Goal: Obtain resource: Download file/media

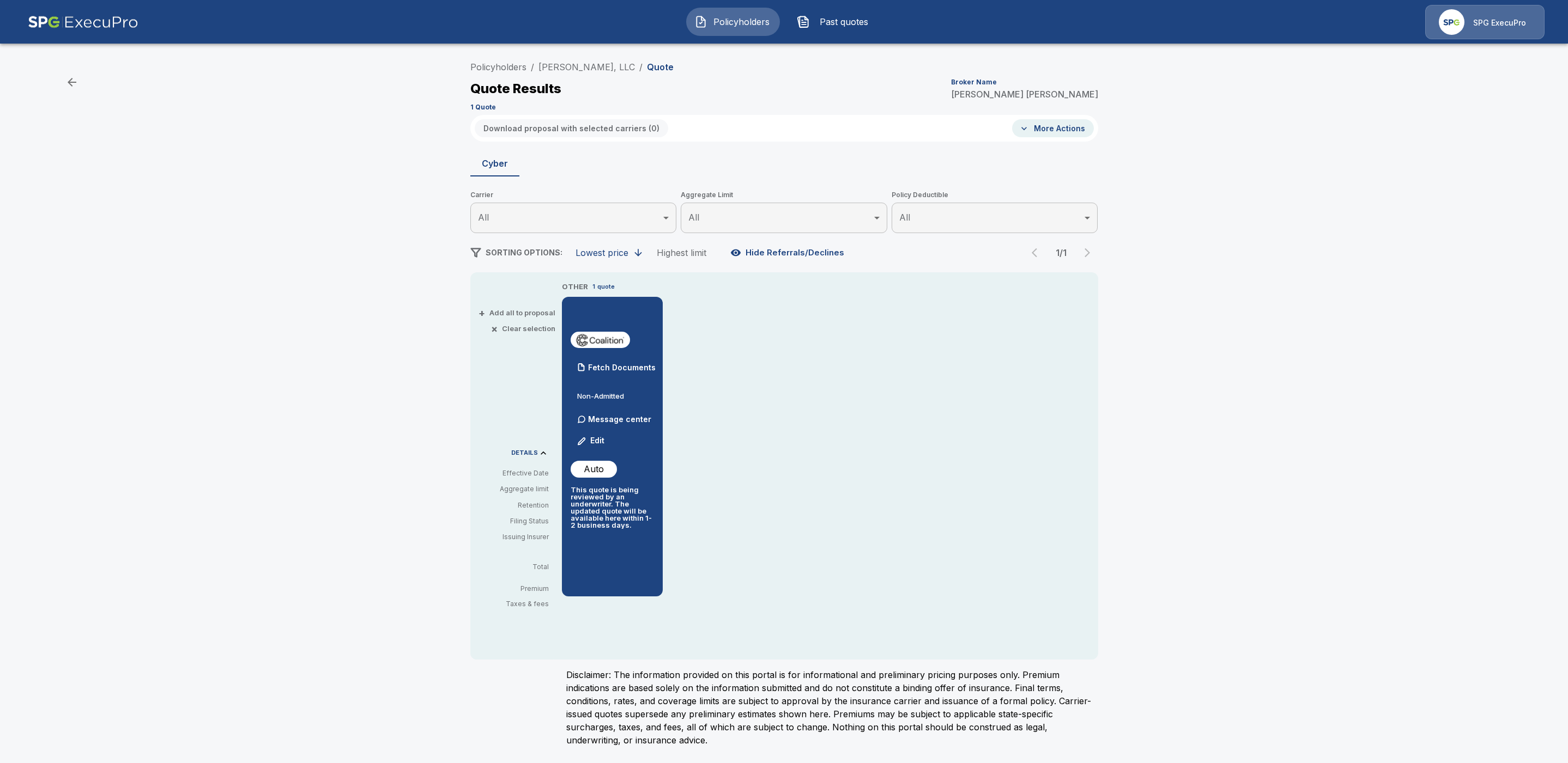
drag, startPoint x: 610, startPoint y: 65, endPoint x: 531, endPoint y: 59, distance: 79.2
click at [531, 59] on div "Policyholders / LJ Edwards, LLC / Quote Quote Results Broker Name Tricia Dietz …" at bounding box center [784, 86] width 628 height 58
drag, startPoint x: 732, startPoint y: 88, endPoint x: 728, endPoint y: 83, distance: 6.4
click at [732, 88] on div "Quote Results Broker Name Tricia Dietz" at bounding box center [784, 88] width 628 height 19
drag, startPoint x: 610, startPoint y: 64, endPoint x: 534, endPoint y: 61, distance: 76.1
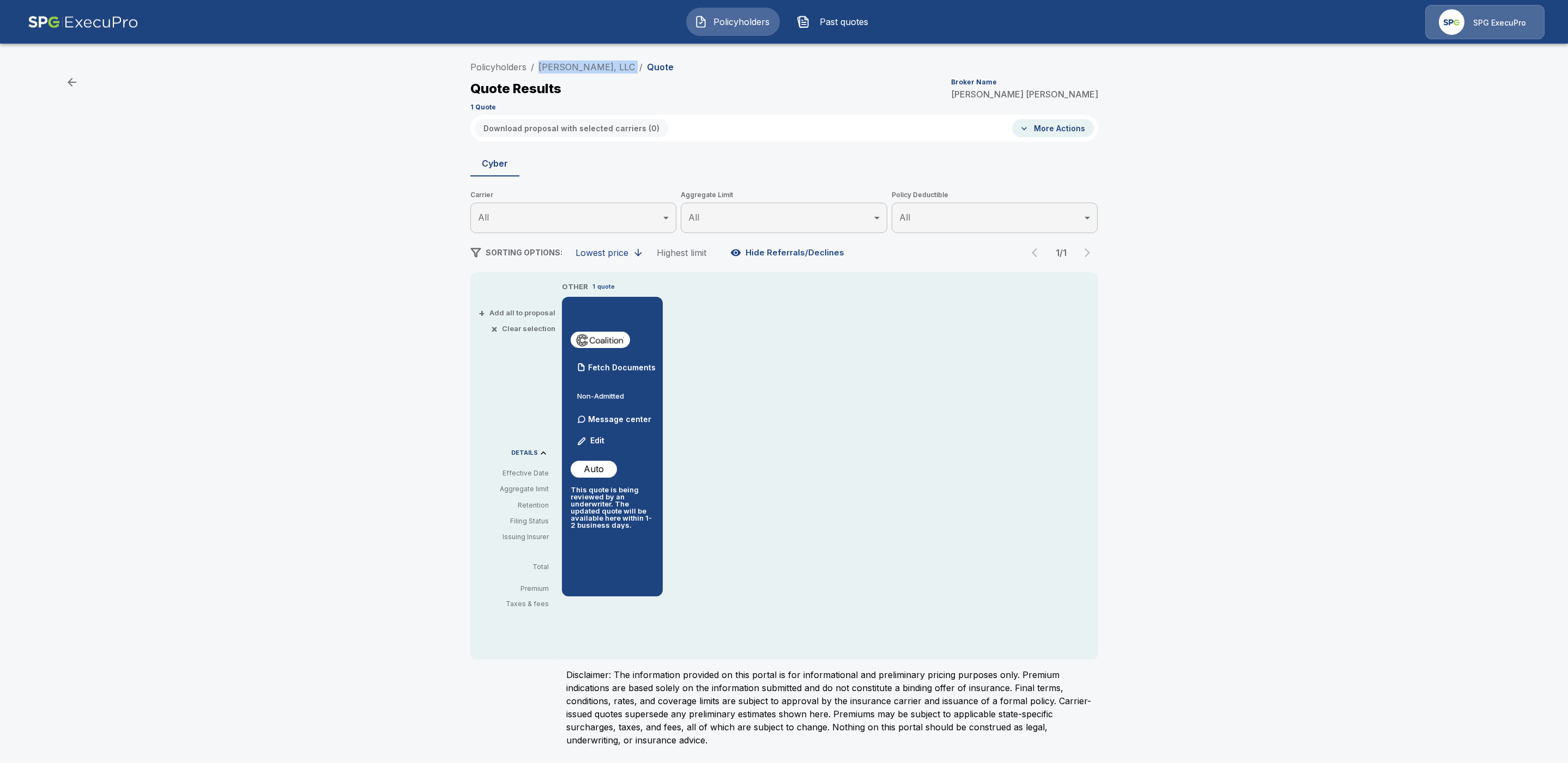
click at [534, 61] on ol "Policyholders / LJ Edwards, LLC / Quote" at bounding box center [572, 67] width 203 height 13
copy ol "LJ Edwards, LLC /"
click at [639, 364] on p "Fetch Documents" at bounding box center [621, 368] width 68 height 8
click at [489, 61] on link "Policyholders" at bounding box center [498, 67] width 56 height 11
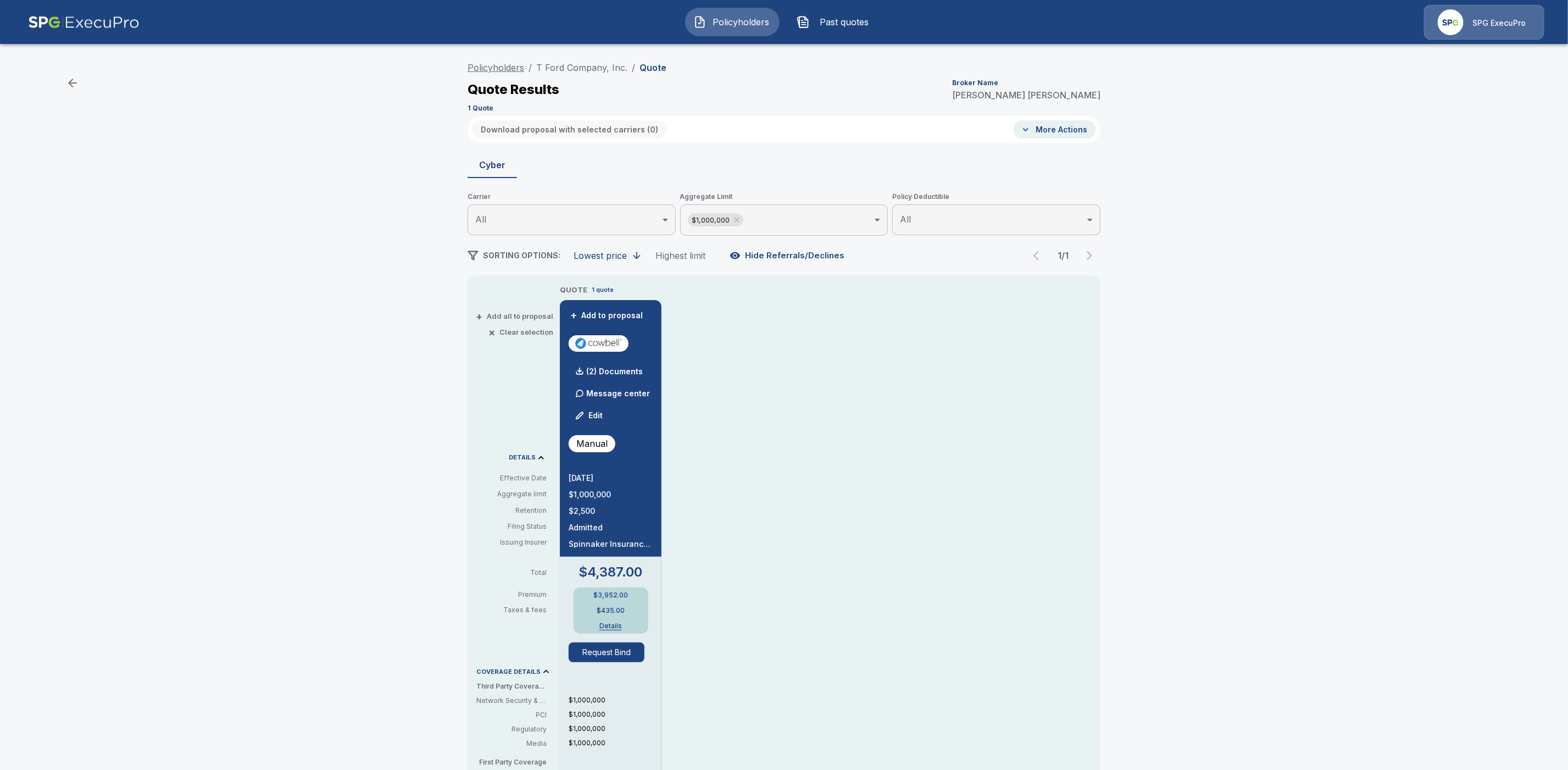
click at [508, 67] on link "Policyholders" at bounding box center [496, 67] width 57 height 11
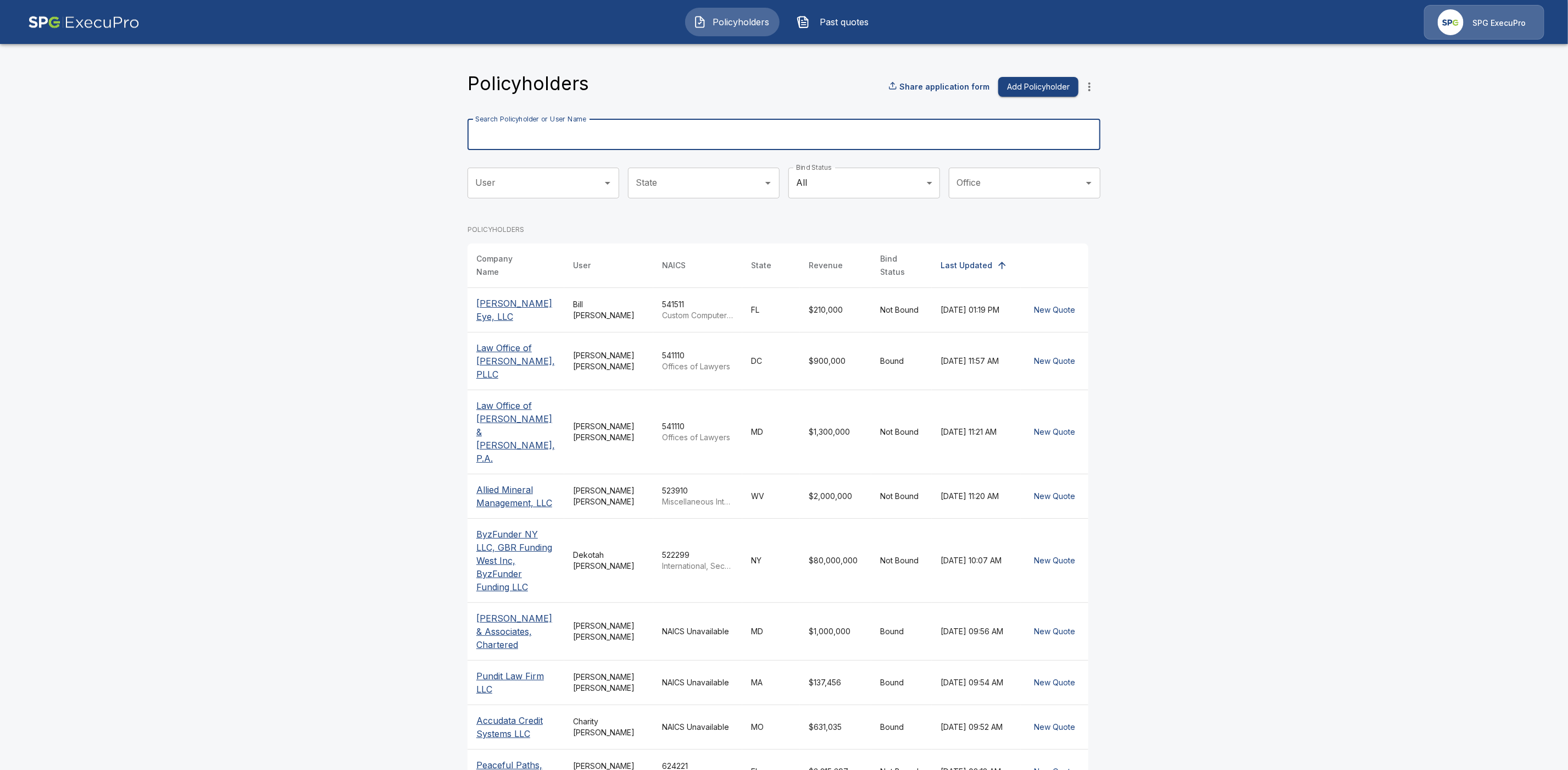
click at [541, 138] on input "Search Policyholder or User Name" at bounding box center [778, 135] width 621 height 31
paste input "**********"
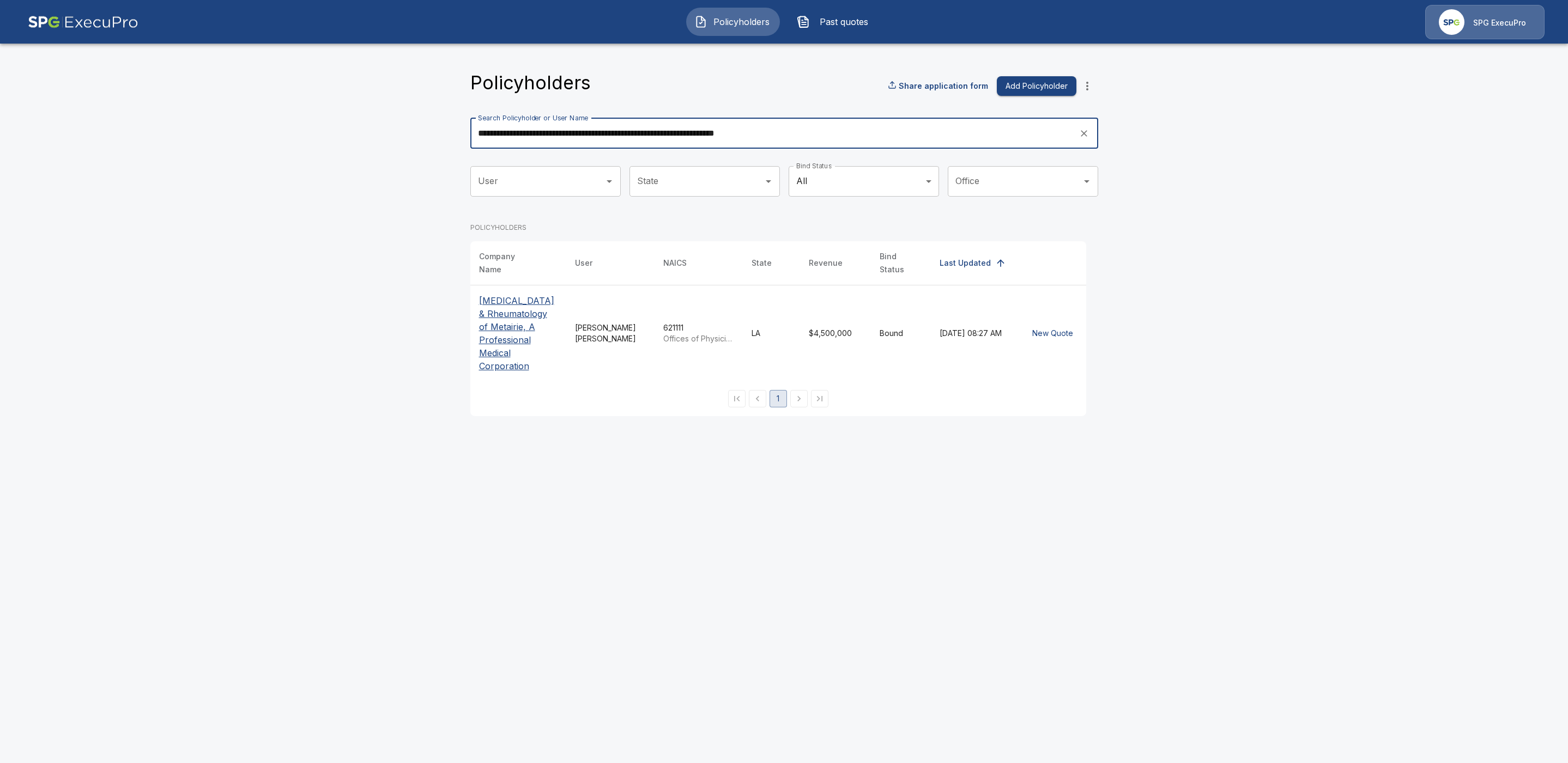
type input "**********"
click at [501, 306] on p "[MEDICAL_DATA] & Rheumatology of Metairie, A Professional Medical Corporation" at bounding box center [518, 333] width 79 height 79
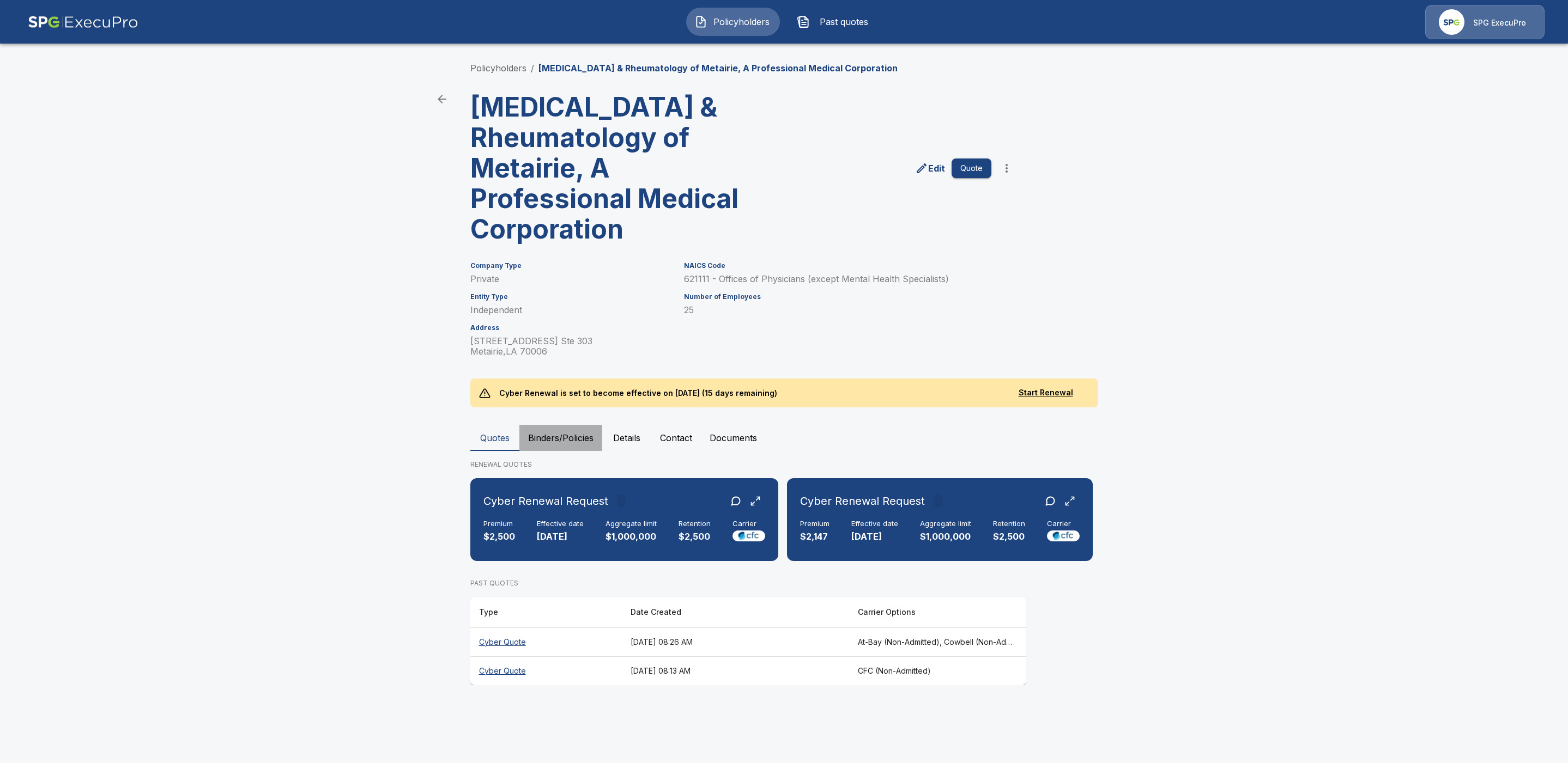
click at [559, 439] on button "Binders/Policies" at bounding box center [560, 438] width 83 height 26
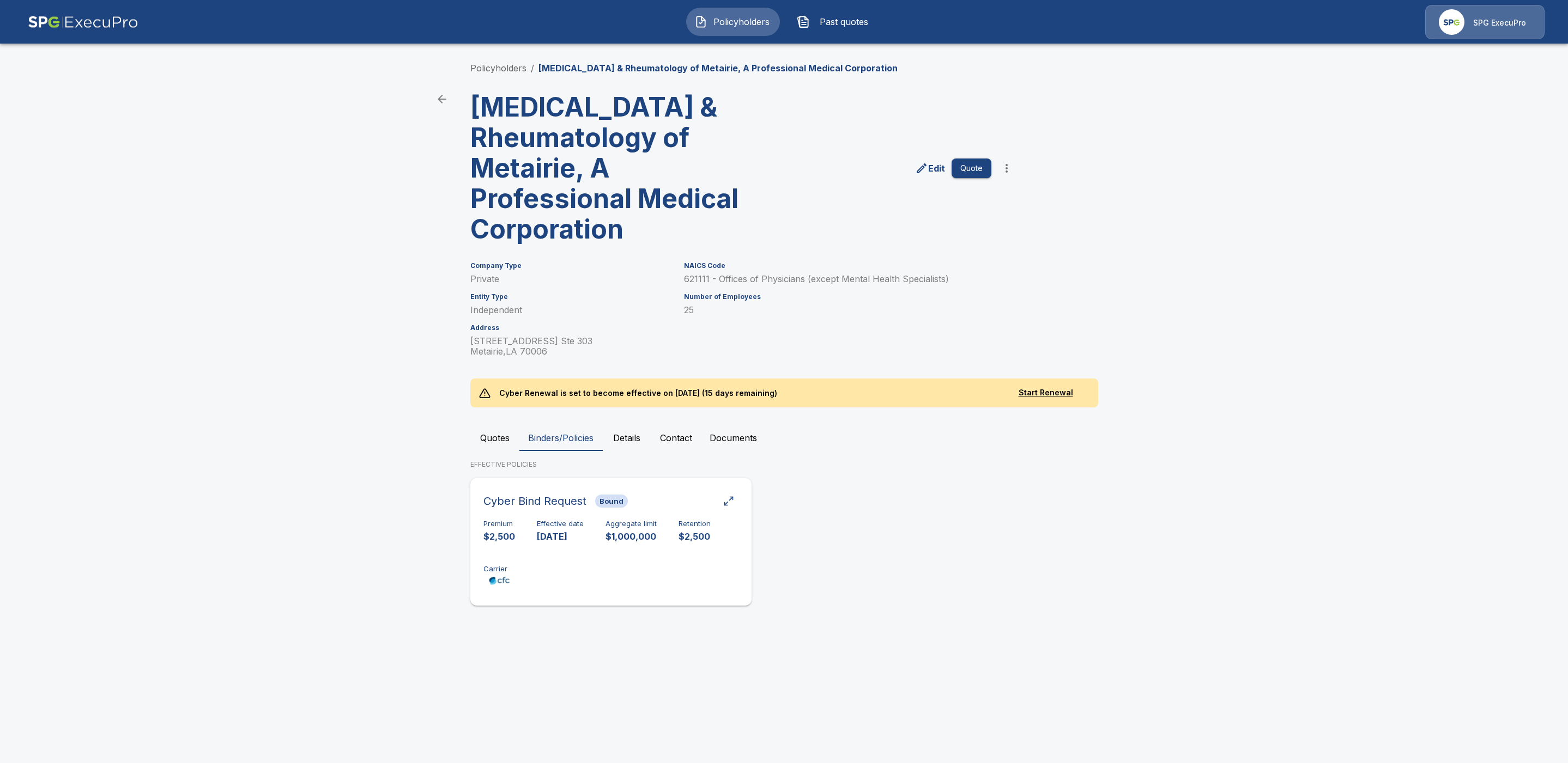
click at [661, 510] on div "Cyber Bind Request Bound" at bounding box center [611, 501] width 255 height 19
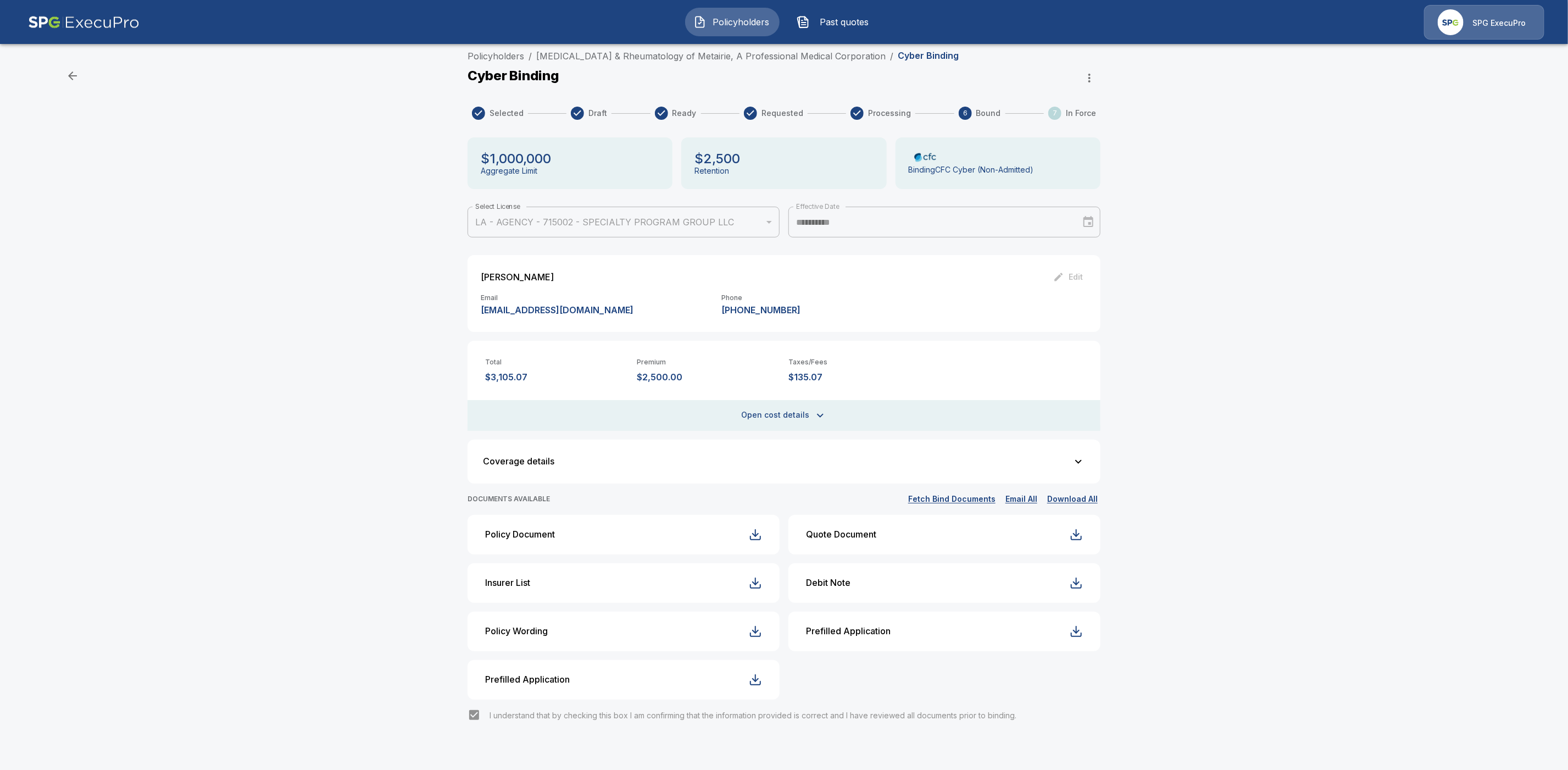
scroll to position [15, 0]
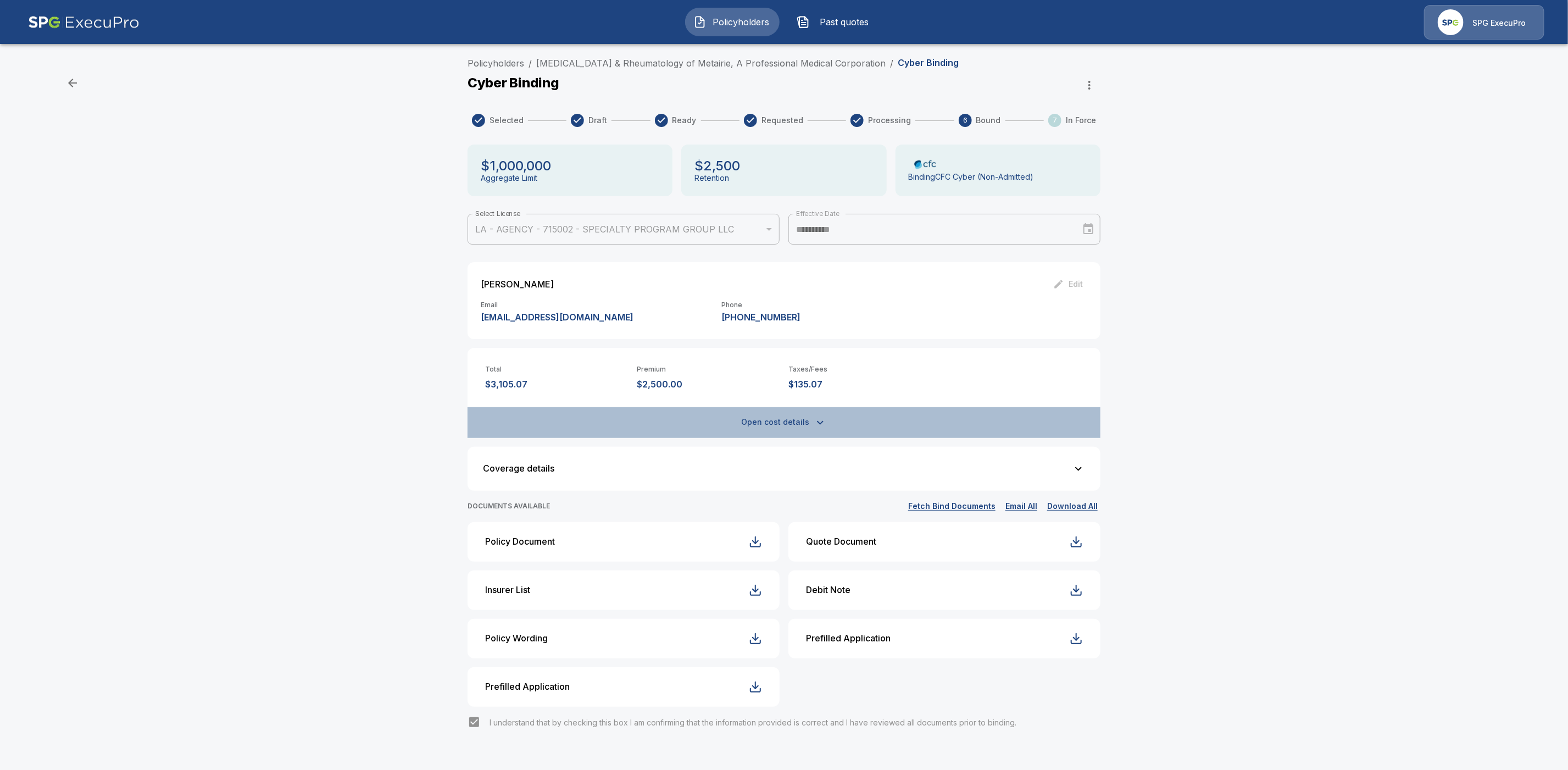
click at [826, 419] on icon "button" at bounding box center [820, 422] width 13 height 13
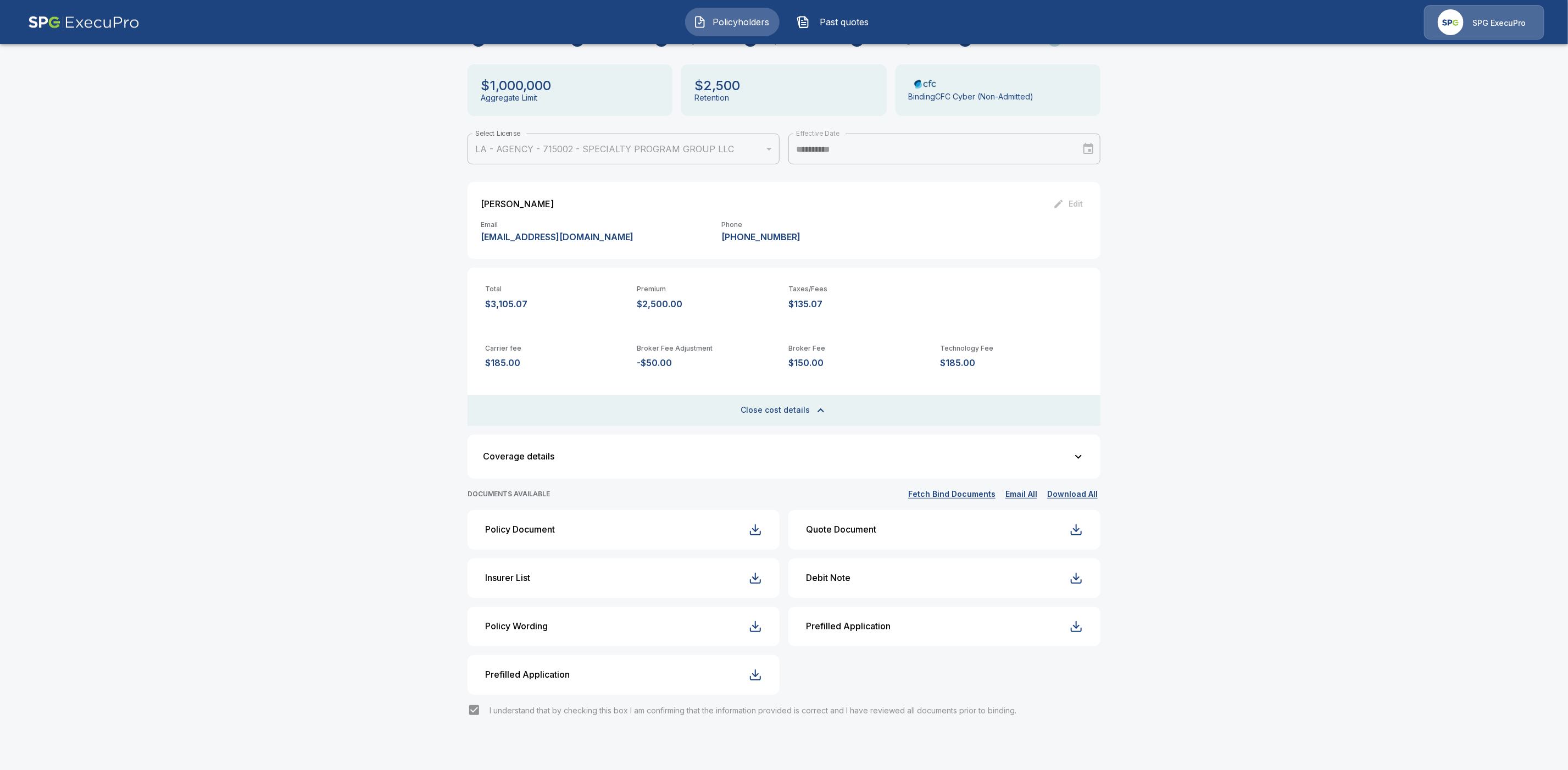
scroll to position [84, 0]
click at [768, 530] on button "Policy Document" at bounding box center [624, 526] width 312 height 39
click at [1081, 491] on button "Download All" at bounding box center [1072, 491] width 56 height 14
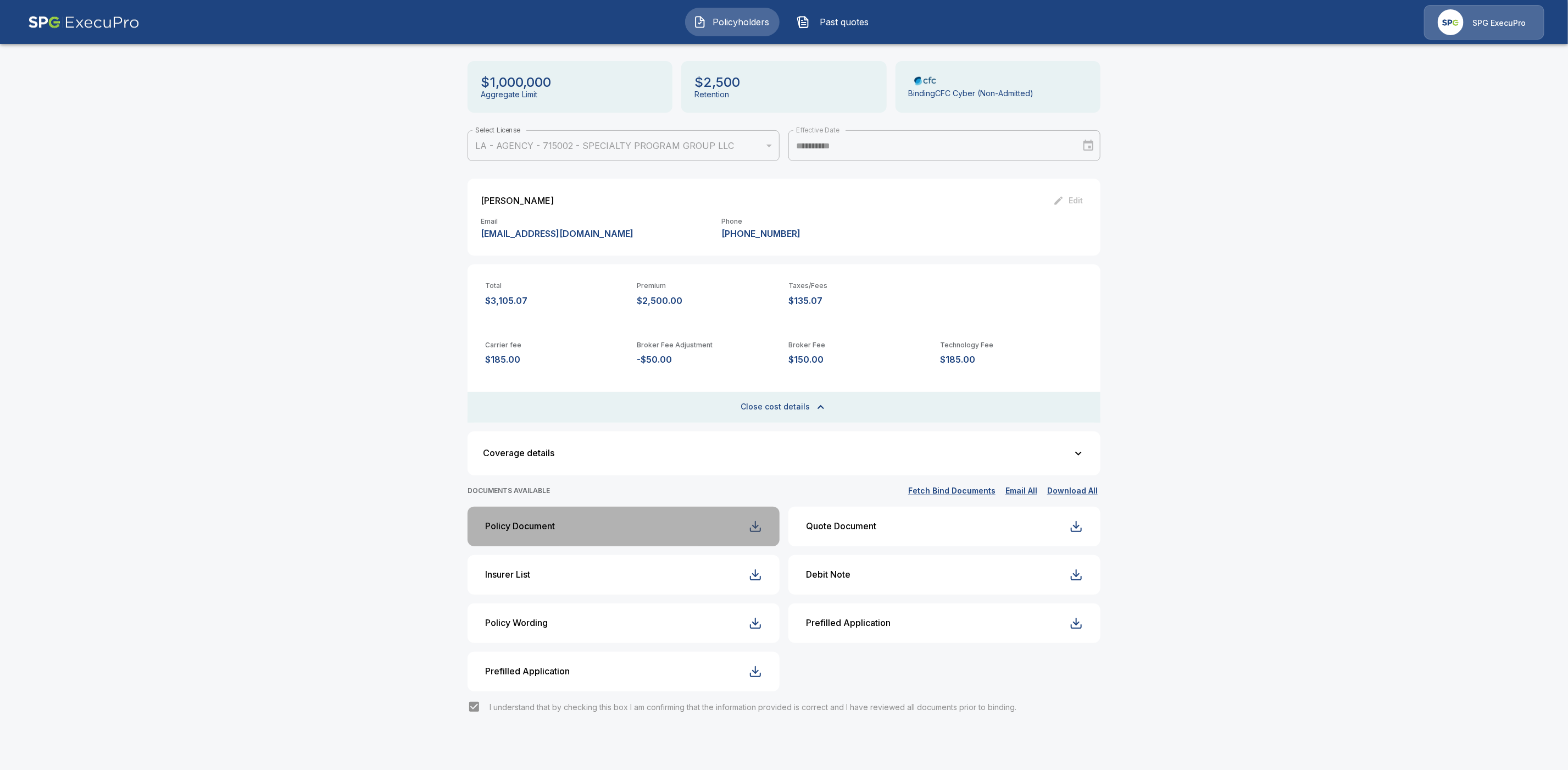
click at [762, 529] on div "button" at bounding box center [755, 526] width 13 height 13
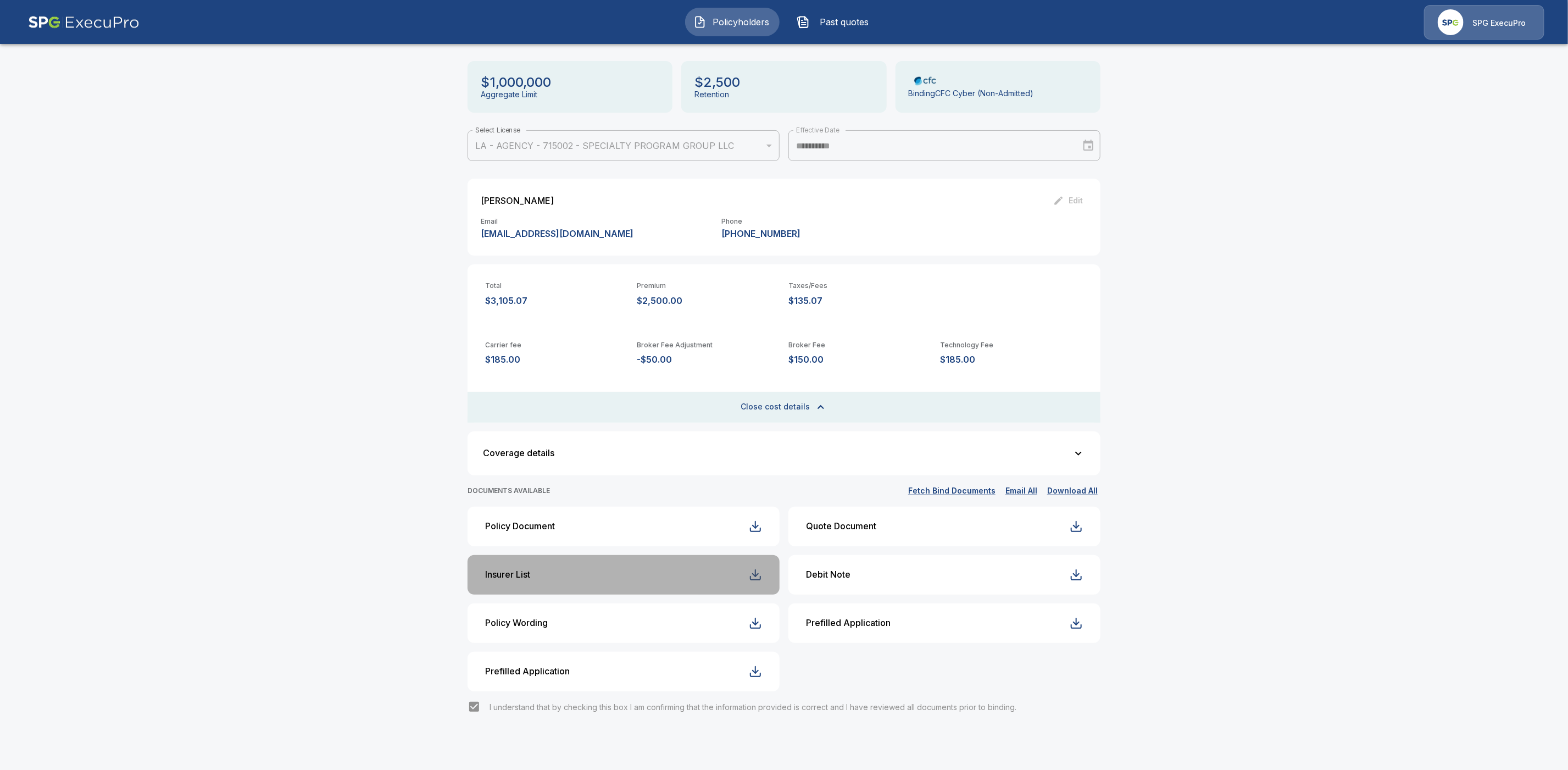
click at [762, 577] on div "button" at bounding box center [755, 575] width 13 height 13
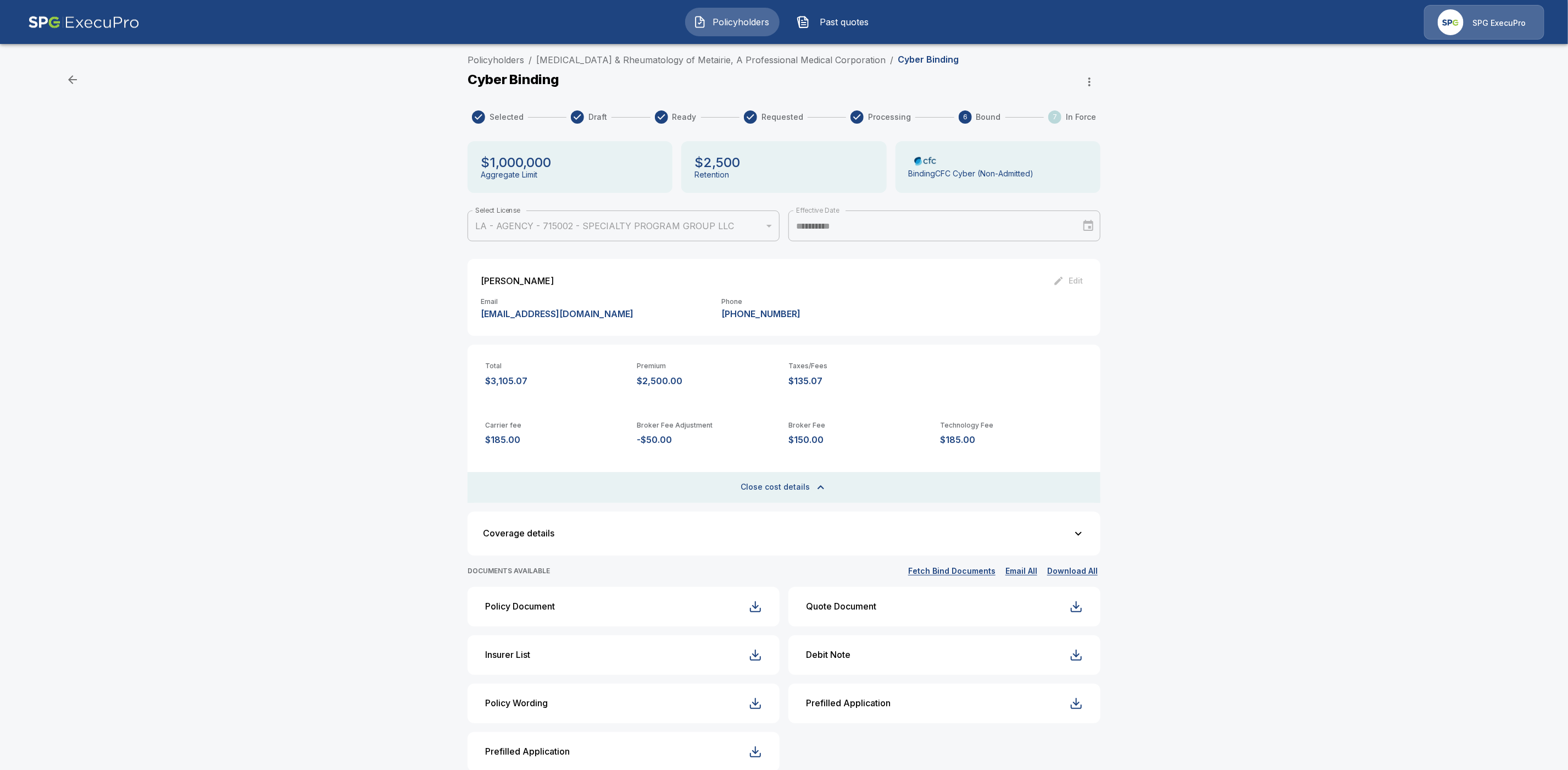
scroll to position [0, 0]
click at [796, 90] on div "Cyber Binding" at bounding box center [784, 85] width 633 height 22
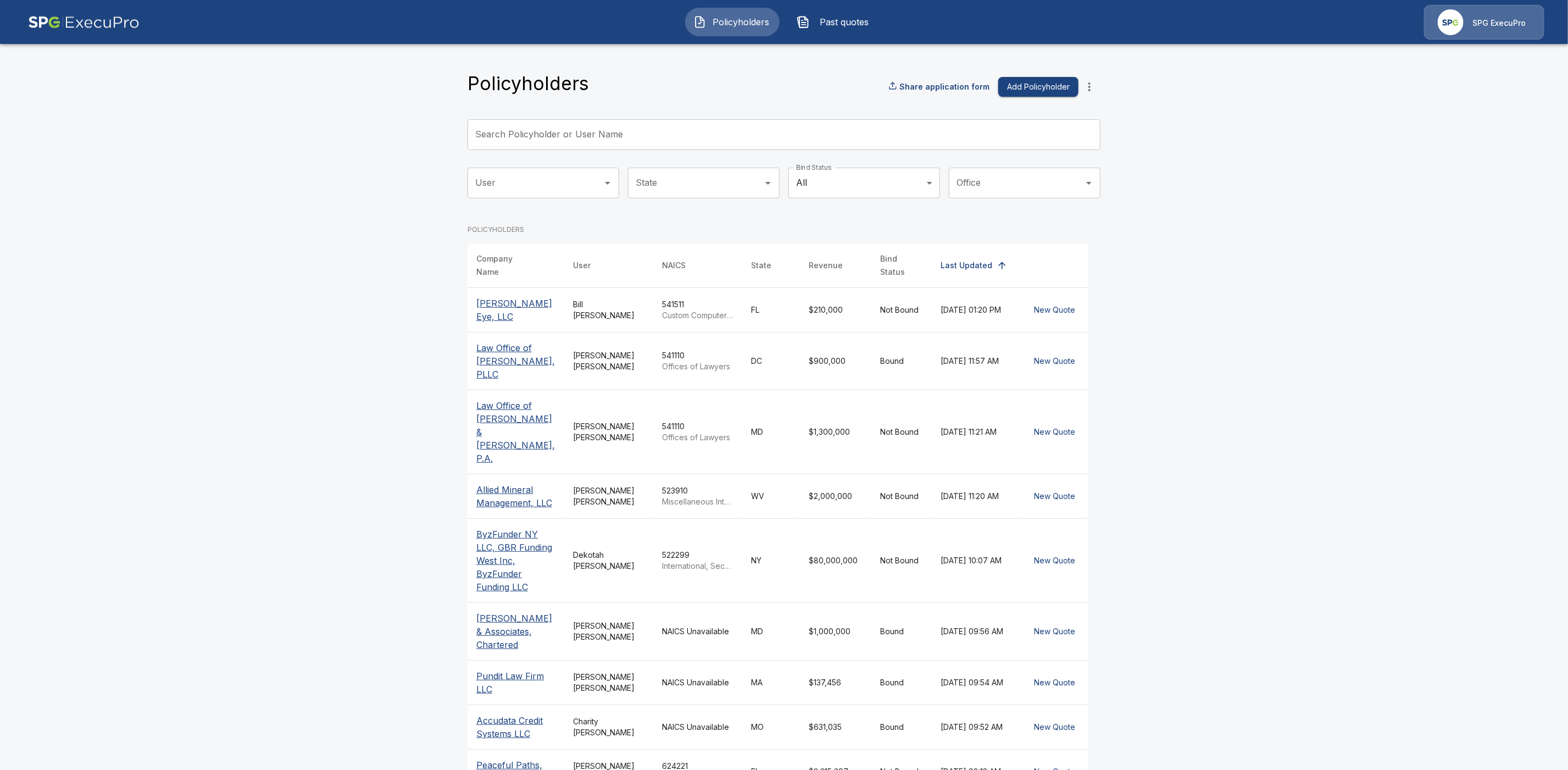
click at [543, 134] on input "Search Policyholder or User Name" at bounding box center [778, 135] width 621 height 31
paste input "**********"
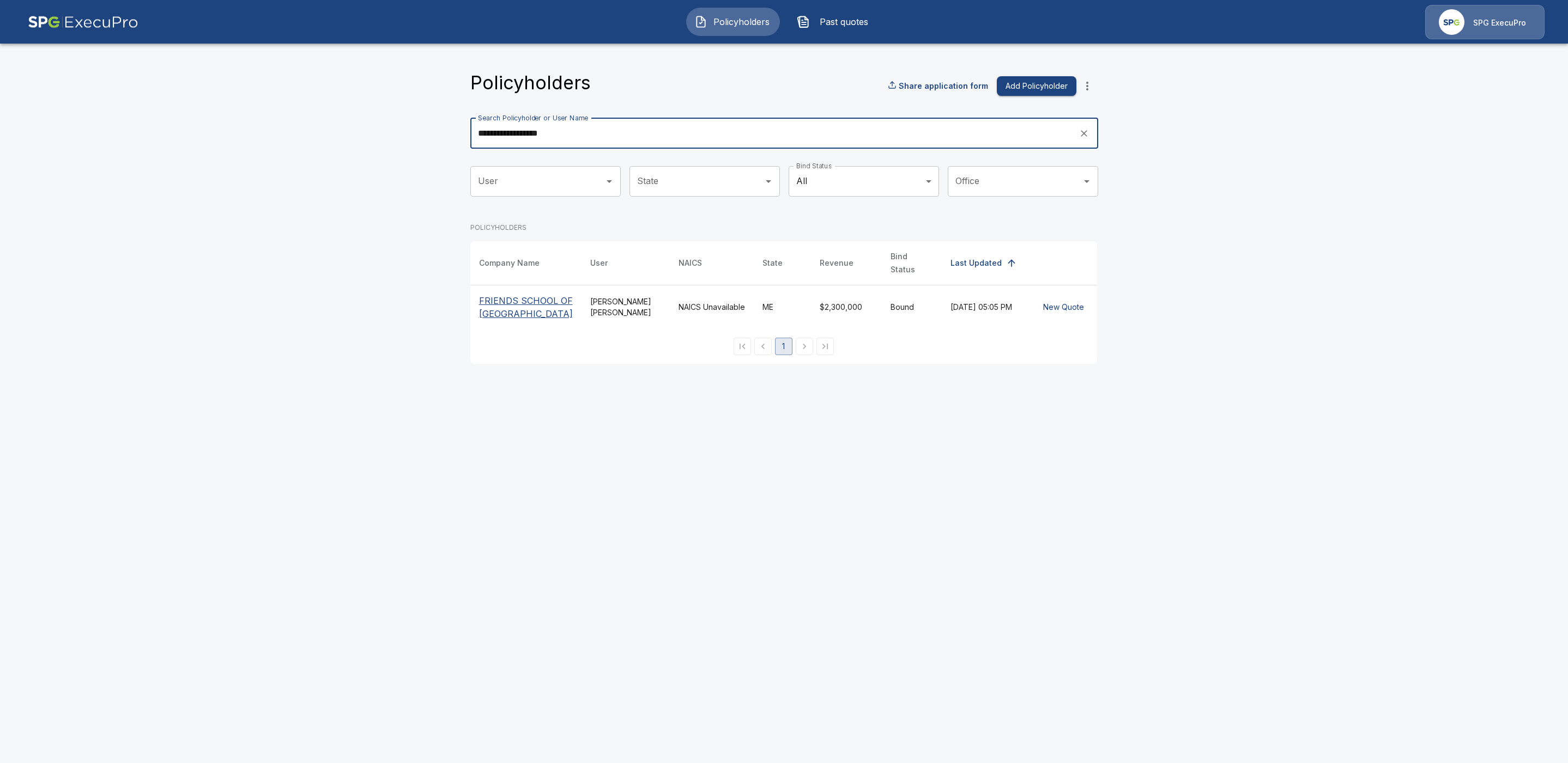
type input "**********"
click at [502, 308] on p "FRIENDS SCHOOL OF [GEOGRAPHIC_DATA]" at bounding box center [526, 307] width 94 height 26
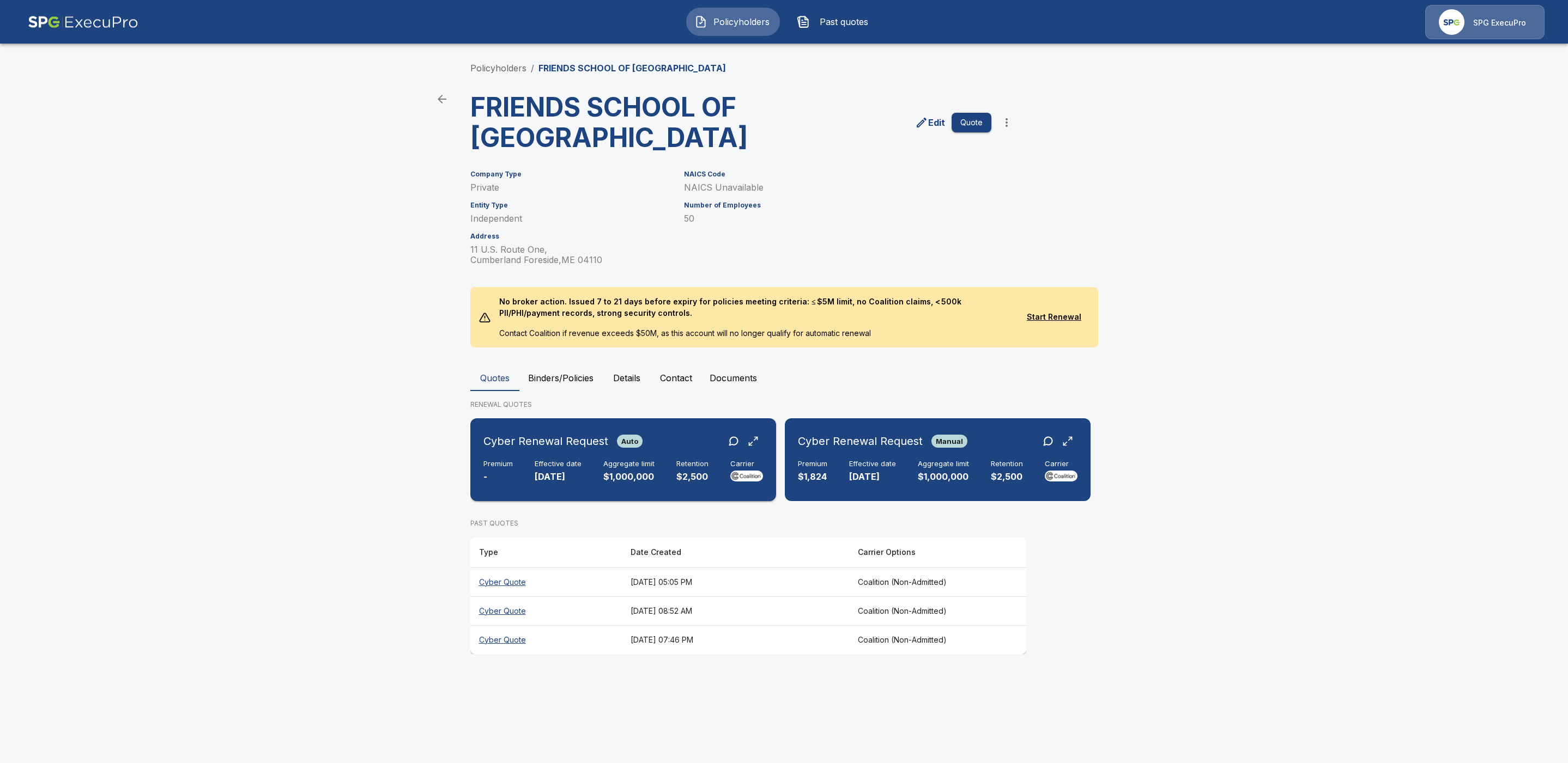
drag, startPoint x: 616, startPoint y: 457, endPoint x: 614, endPoint y: 467, distance: 10.2
click at [615, 459] on div "Cyber Renewal Request Auto Premium - Effective date [DATE] Aggregate limit $1,0…" at bounding box center [623, 459] width 297 height 74
